Goal: Check status: Check status

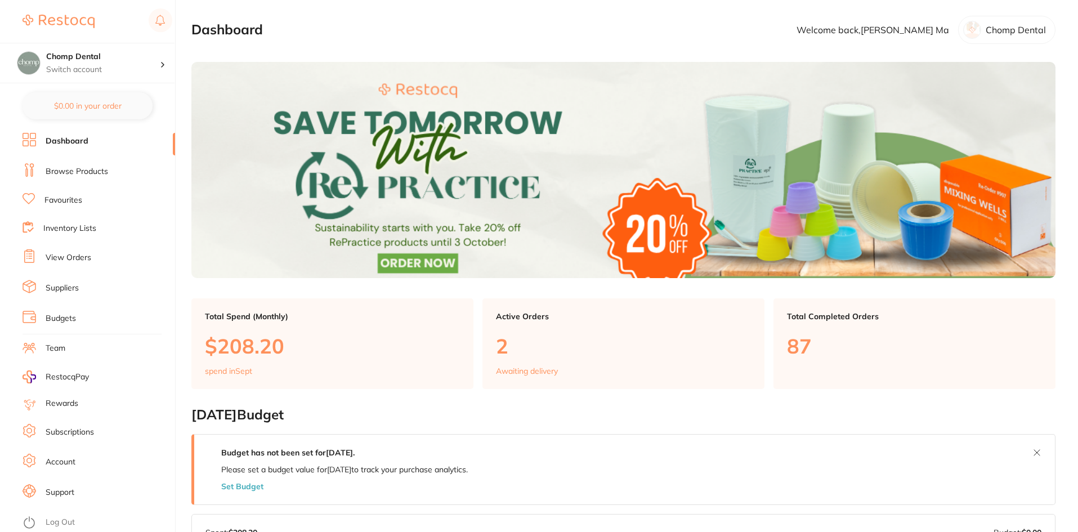
click at [97, 166] on link "Browse Products" at bounding box center [77, 171] width 62 height 11
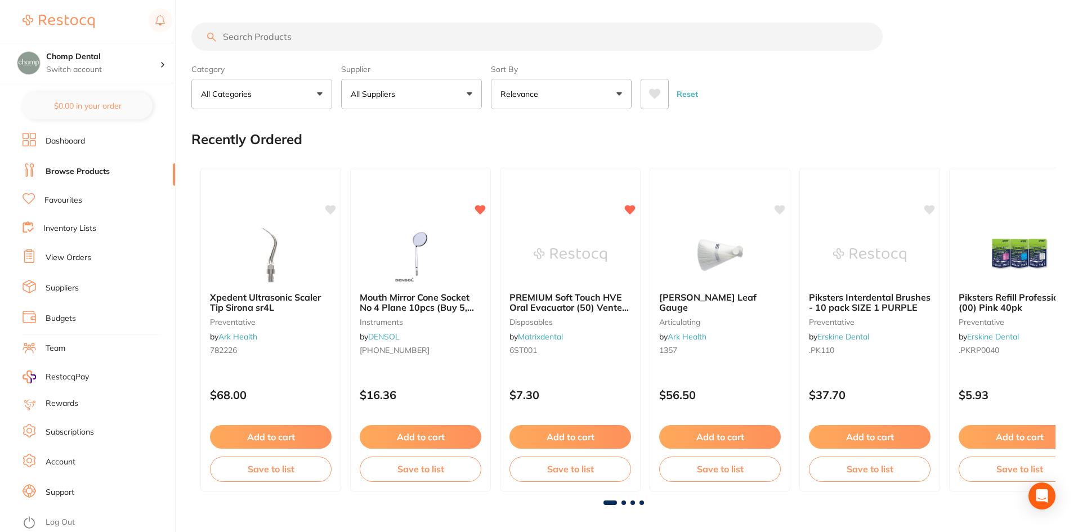
click at [79, 143] on link "Dashboard" at bounding box center [65, 141] width 39 height 11
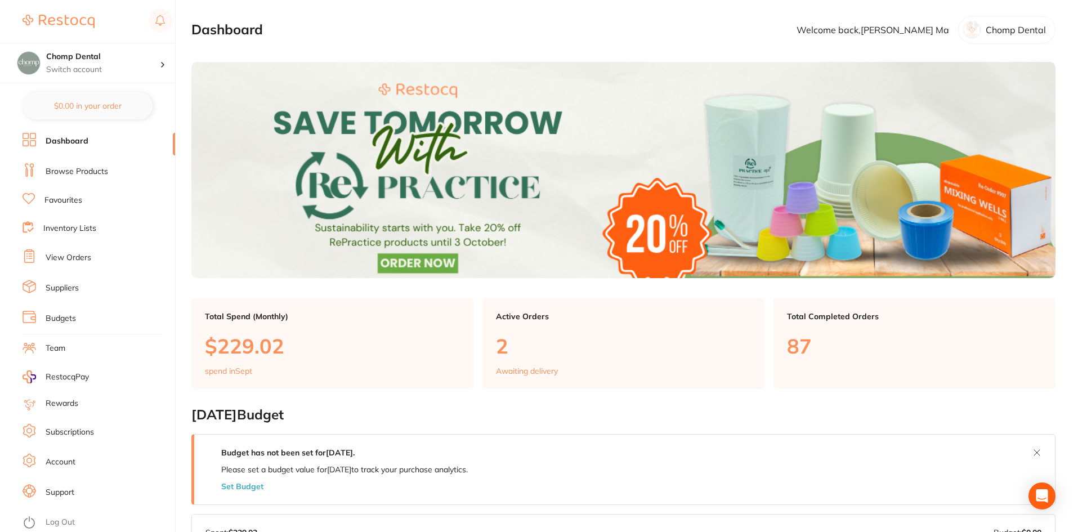
click at [576, 348] on p "2" at bounding box center [623, 345] width 255 height 23
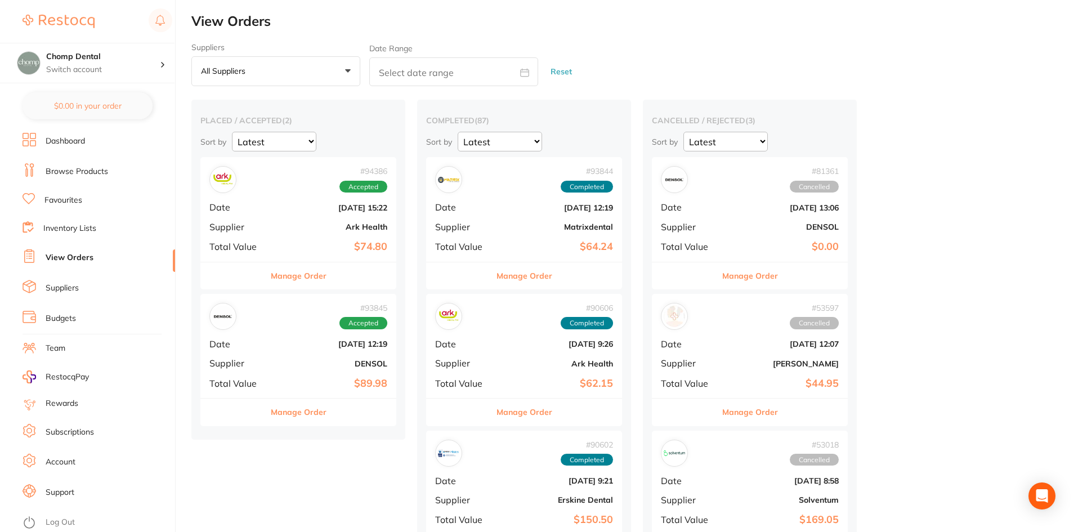
click at [288, 280] on button "Manage Order" at bounding box center [299, 275] width 56 height 27
